Goal: Information Seeking & Learning: Check status

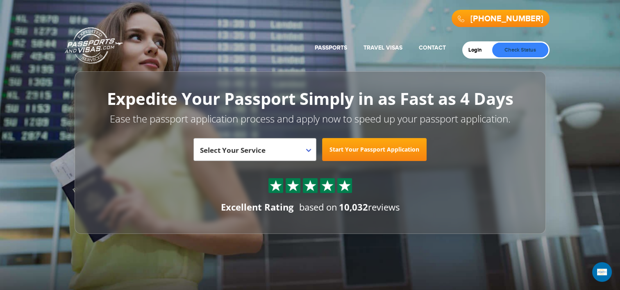
click at [518, 49] on link "Check Status" at bounding box center [521, 50] width 56 height 15
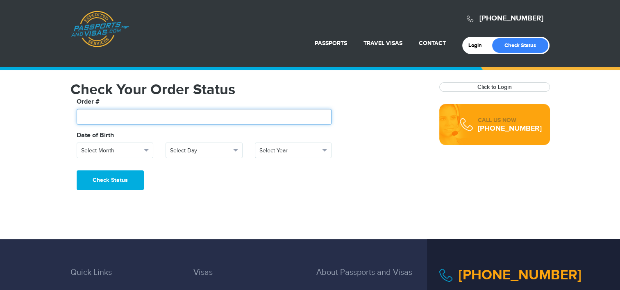
click at [254, 109] on input "text" at bounding box center [204, 117] width 255 height 16
type input "*******"
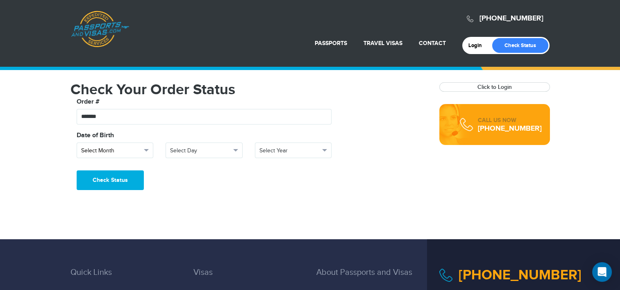
click at [124, 143] on button "Select Month" at bounding box center [115, 151] width 77 height 16
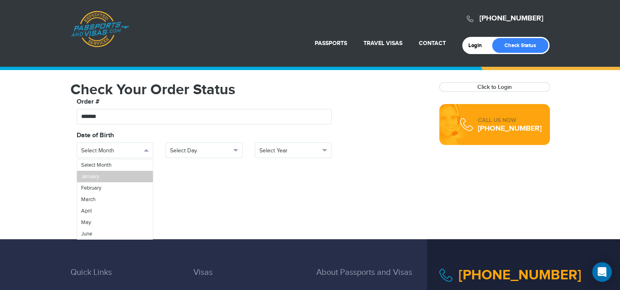
click at [125, 173] on link "January" at bounding box center [115, 176] width 76 height 11
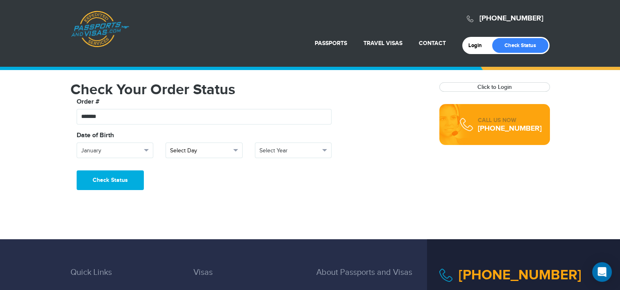
click at [208, 154] on span "Select Day" at bounding box center [200, 151] width 61 height 8
click at [201, 238] on link "28" at bounding box center [204, 239] width 76 height 11
click at [302, 148] on span "Select Year" at bounding box center [290, 151] width 61 height 8
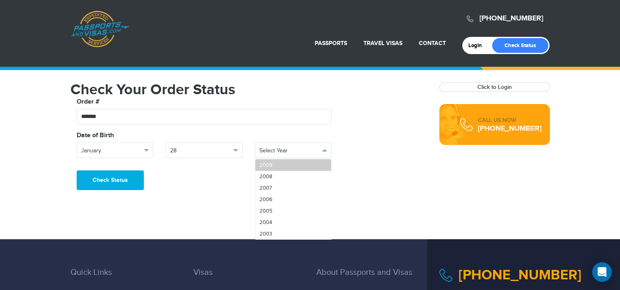
click at [292, 164] on link "2009" at bounding box center [293, 165] width 76 height 11
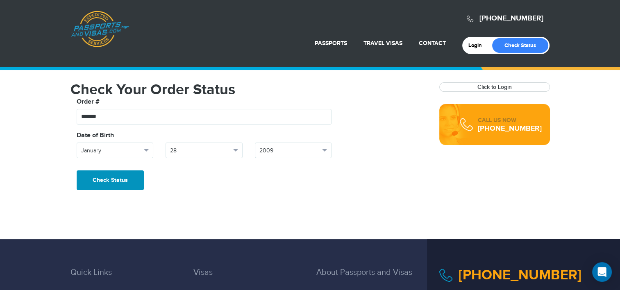
click at [91, 185] on button "Check Status" at bounding box center [110, 181] width 67 height 20
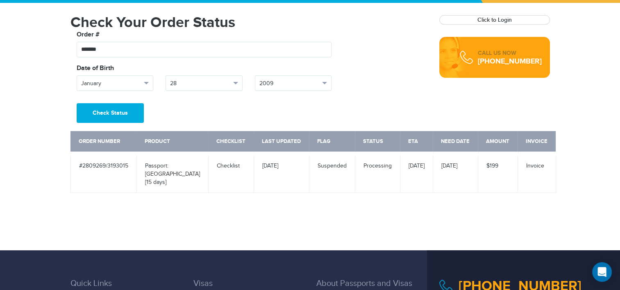
scroll to position [76, 0]
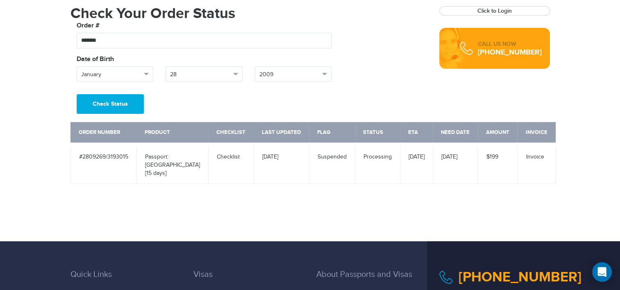
click at [535, 151] on td "Invoice" at bounding box center [537, 164] width 38 height 39
click at [196, 161] on td "Passport: New Passport [15 days]" at bounding box center [173, 164] width 72 height 39
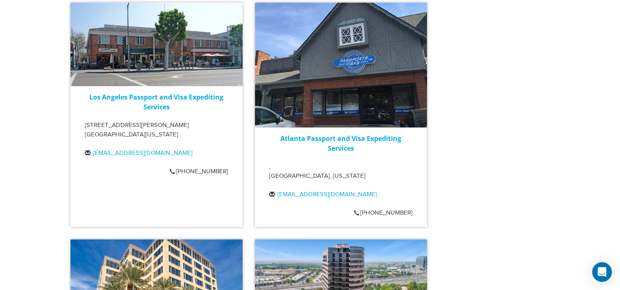
scroll to position [1082, 0]
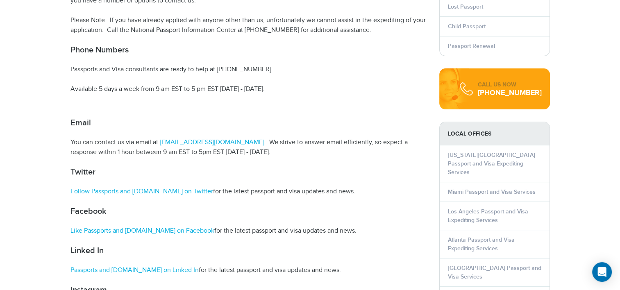
scroll to position [262, 0]
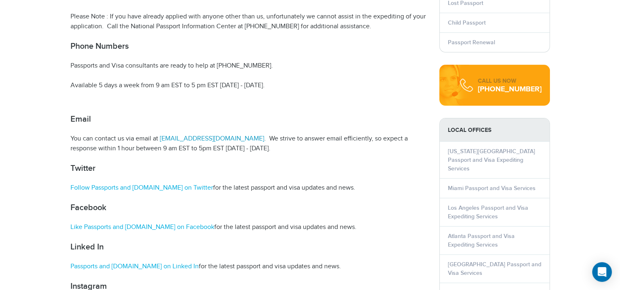
drag, startPoint x: 205, startPoint y: 135, endPoint x: 200, endPoint y: 137, distance: 5.5
click at [200, 137] on link "[EMAIL_ADDRESS][DOMAIN_NAME]" at bounding box center [211, 139] width 106 height 8
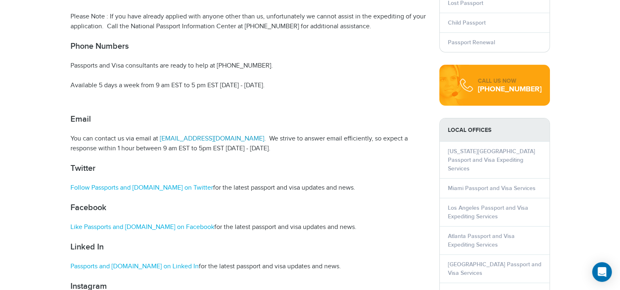
click at [200, 137] on link "[EMAIL_ADDRESS][DOMAIN_NAME]" at bounding box center [211, 139] width 106 height 8
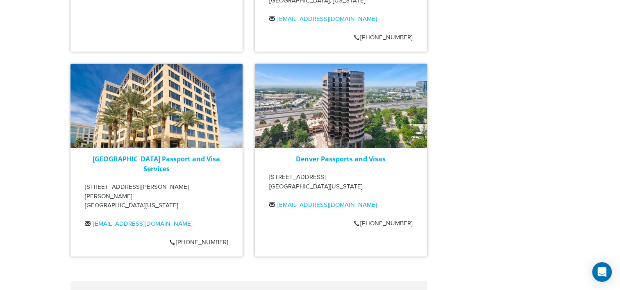
scroll to position [1068, 0]
